Goal: Task Accomplishment & Management: Complete application form

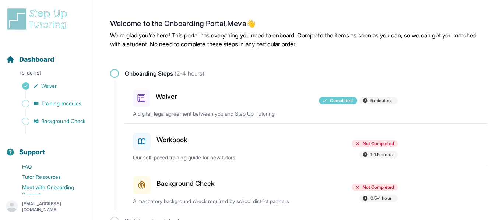
scroll to position [16, 0]
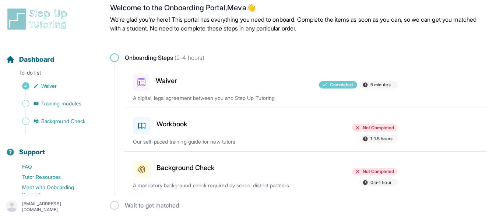
click at [214, 180] on div "Background Check Not Completed 0.5-1 hour A mandatory background check required…" at bounding box center [310, 173] width 354 height 43
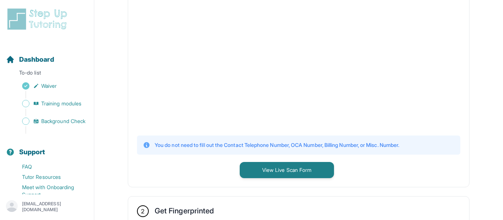
scroll to position [222, 0]
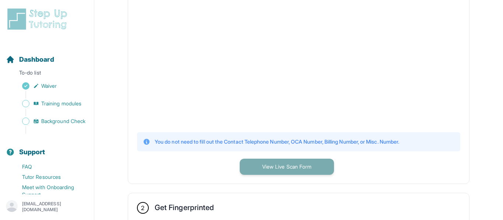
click at [268, 162] on button "View Live Scan Form" at bounding box center [287, 167] width 94 height 16
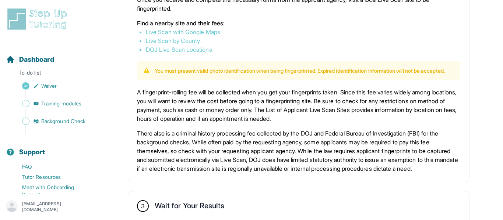
scroll to position [443, 0]
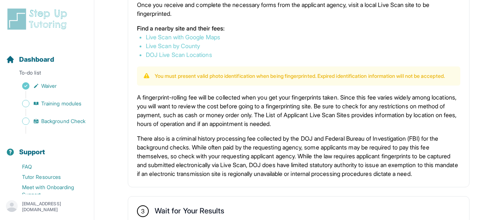
click at [205, 55] on link "DOJ Live Scan Locations" at bounding box center [179, 54] width 66 height 7
click at [210, 39] on link "Live Scan with Google Maps" at bounding box center [183, 36] width 74 height 7
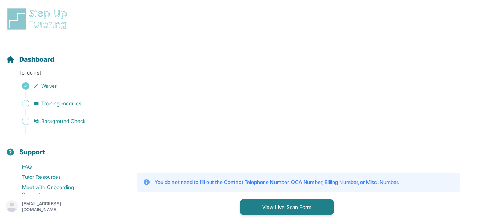
scroll to position [181, 0]
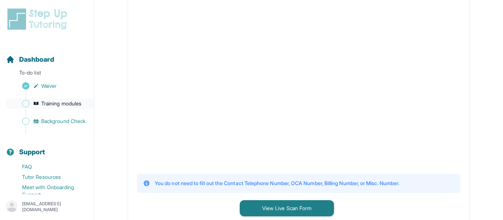
click at [59, 103] on span "Training modules" at bounding box center [61, 103] width 40 height 7
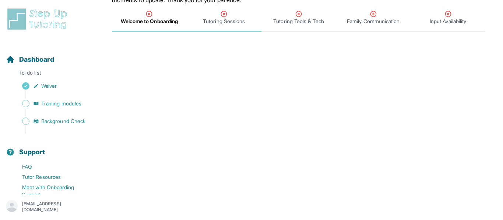
scroll to position [94, 0]
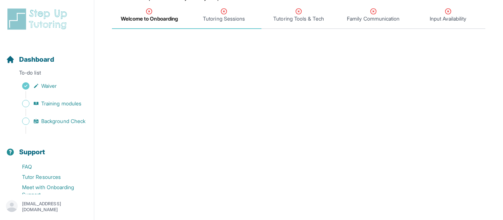
click at [215, 15] on span "Tutoring Sessions" at bounding box center [224, 18] width 42 height 7
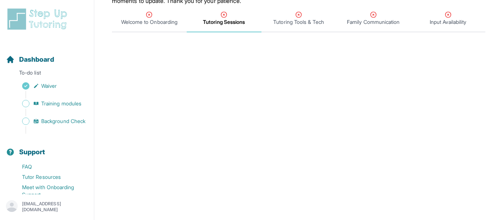
scroll to position [88, 0]
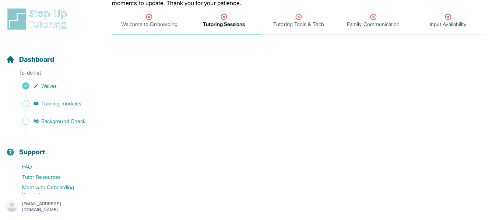
click at [167, 23] on span "Welcome to Onboarding" at bounding box center [149, 24] width 56 height 7
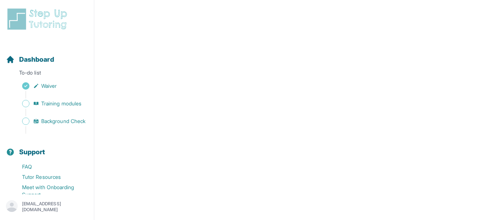
scroll to position [0, 0]
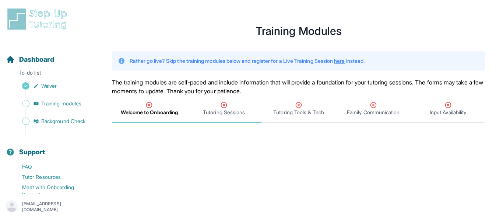
click at [223, 120] on span "Tutoring Sessions" at bounding box center [224, 109] width 75 height 27
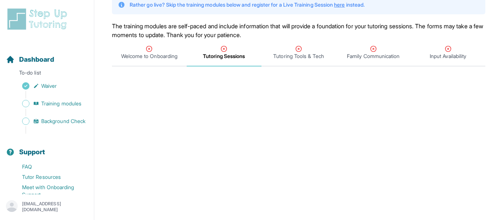
scroll to position [31, 0]
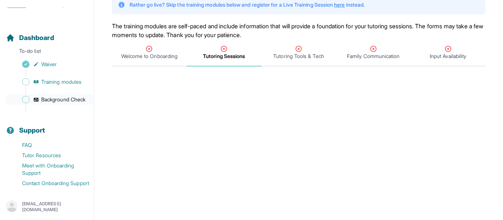
click at [51, 95] on link "Background Check" at bounding box center [50, 100] width 88 height 10
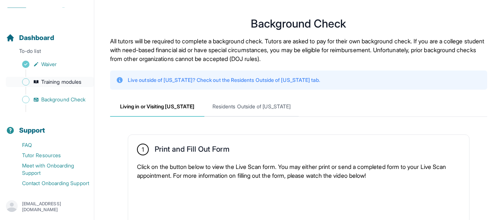
click at [59, 78] on span "Training modules" at bounding box center [61, 81] width 40 height 7
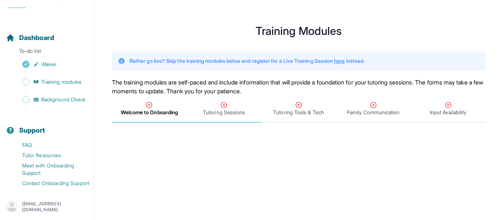
click at [220, 110] on span "Tutoring Sessions" at bounding box center [224, 112] width 42 height 7
click at [283, 116] on span "Tutoring Tools & Tech" at bounding box center [298, 109] width 75 height 27
click at [227, 107] on icon "Tabs" at bounding box center [223, 105] width 7 height 7
click at [286, 110] on span "Tutoring Tools & Tech" at bounding box center [298, 112] width 50 height 7
click at [228, 106] on div "Tutoring Sessions" at bounding box center [224, 109] width 72 height 15
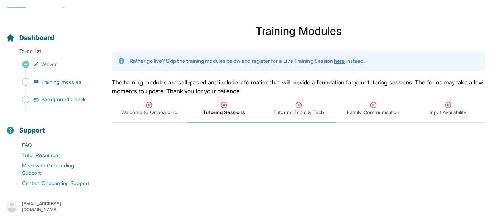
click at [284, 114] on span "Tutoring Tools & Tech" at bounding box center [298, 112] width 50 height 7
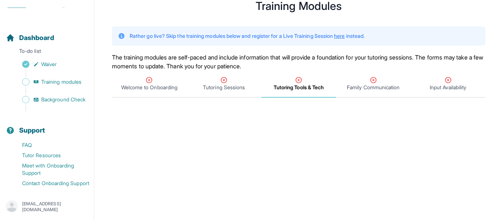
scroll to position [21, 0]
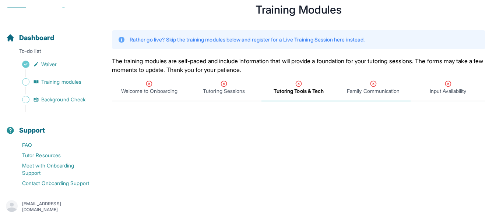
click at [357, 84] on div "Family Communication" at bounding box center [373, 87] width 72 height 15
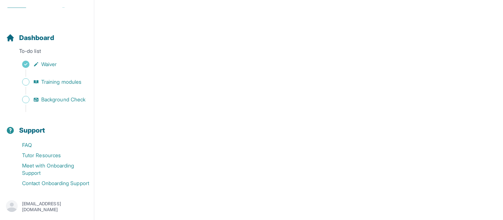
scroll to position [56, 0]
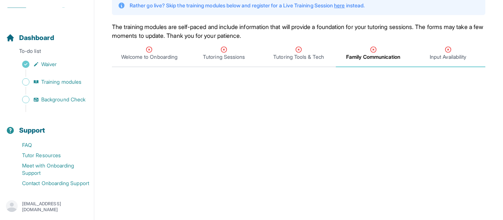
click at [447, 59] on span "Input Availability" at bounding box center [447, 56] width 36 height 7
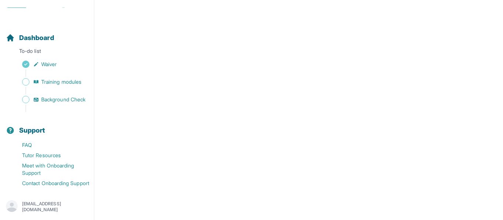
scroll to position [218, 0]
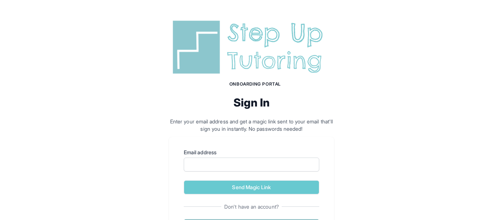
scroll to position [43, 0]
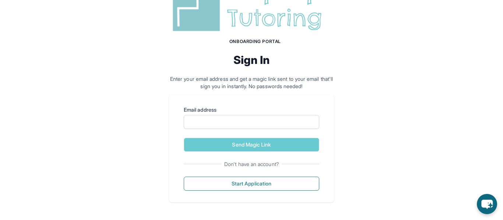
click at [253, 131] on form "Email address Send Magic Link" at bounding box center [251, 129] width 135 height 46
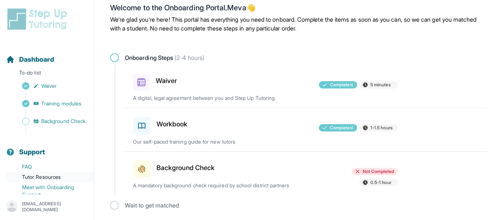
scroll to position [31, 0]
